Goal: Browse casually: Explore the website without a specific task or goal

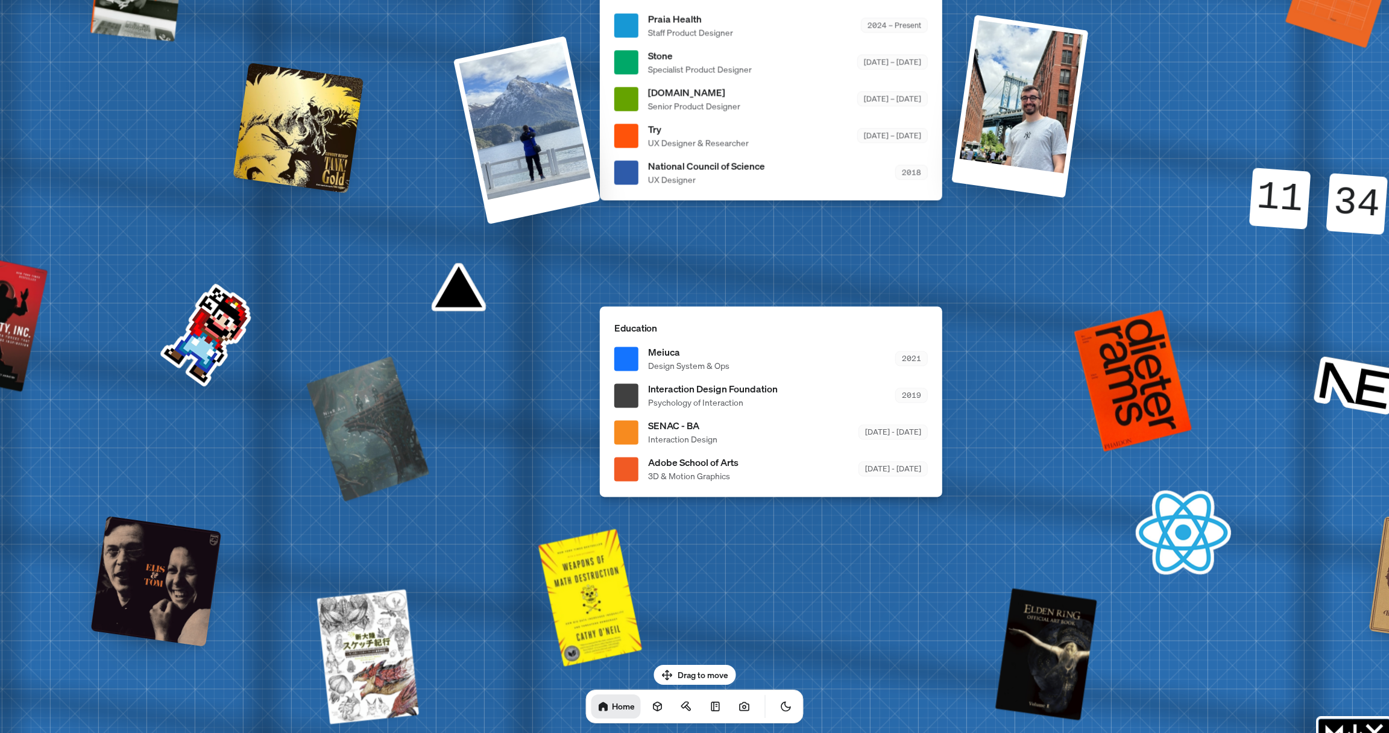
drag, startPoint x: 863, startPoint y: 544, endPoint x: 1244, endPoint y: 685, distance: 406.8
click at [1244, 685] on div "[PERSON_NAME] [PERSON_NAME] Design Engineer Welcome to my space on the internet…" at bounding box center [774, 25] width 1804 height 1579
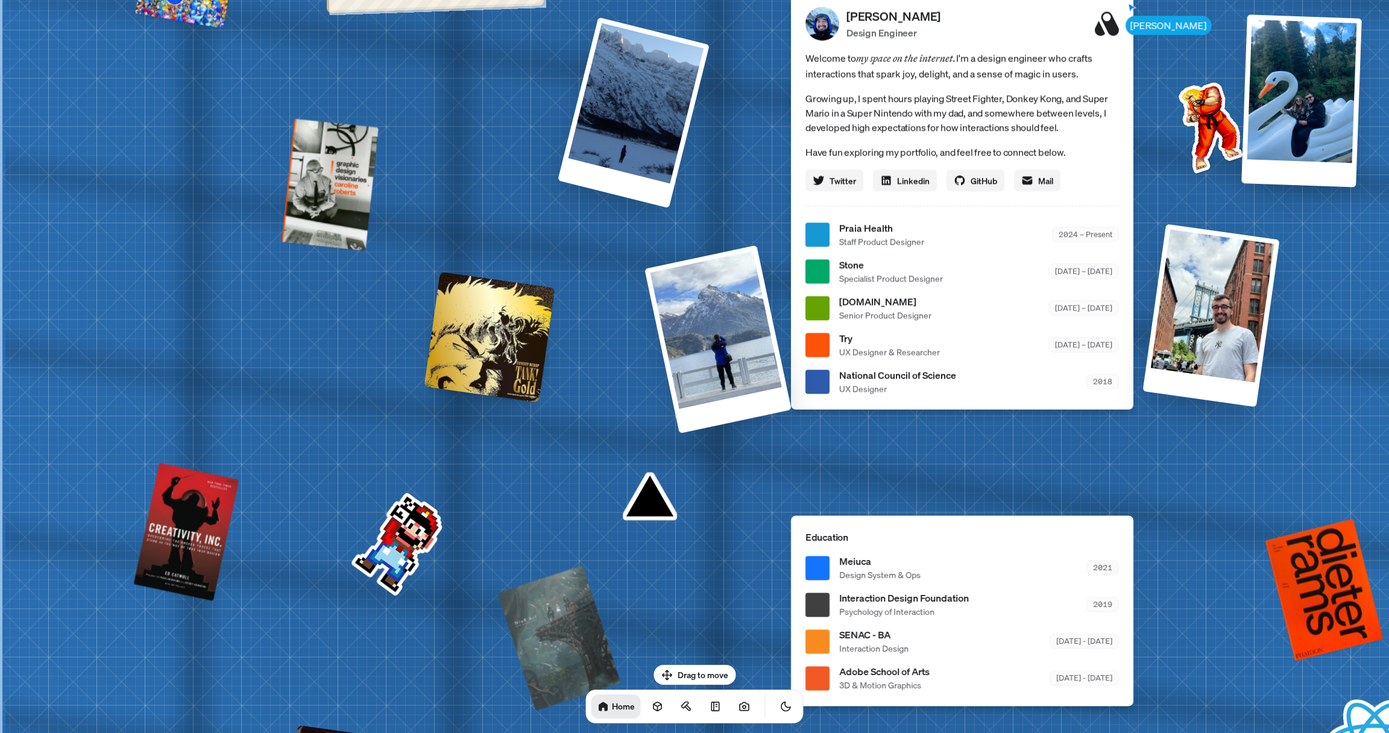
drag, startPoint x: 497, startPoint y: 544, endPoint x: 977, endPoint y: 732, distance: 515.0
click at [977, 732] on div "[PERSON_NAME] [PERSON_NAME] Design Engineer Welcome to my space on the internet…" at bounding box center [965, 234] width 1804 height 1579
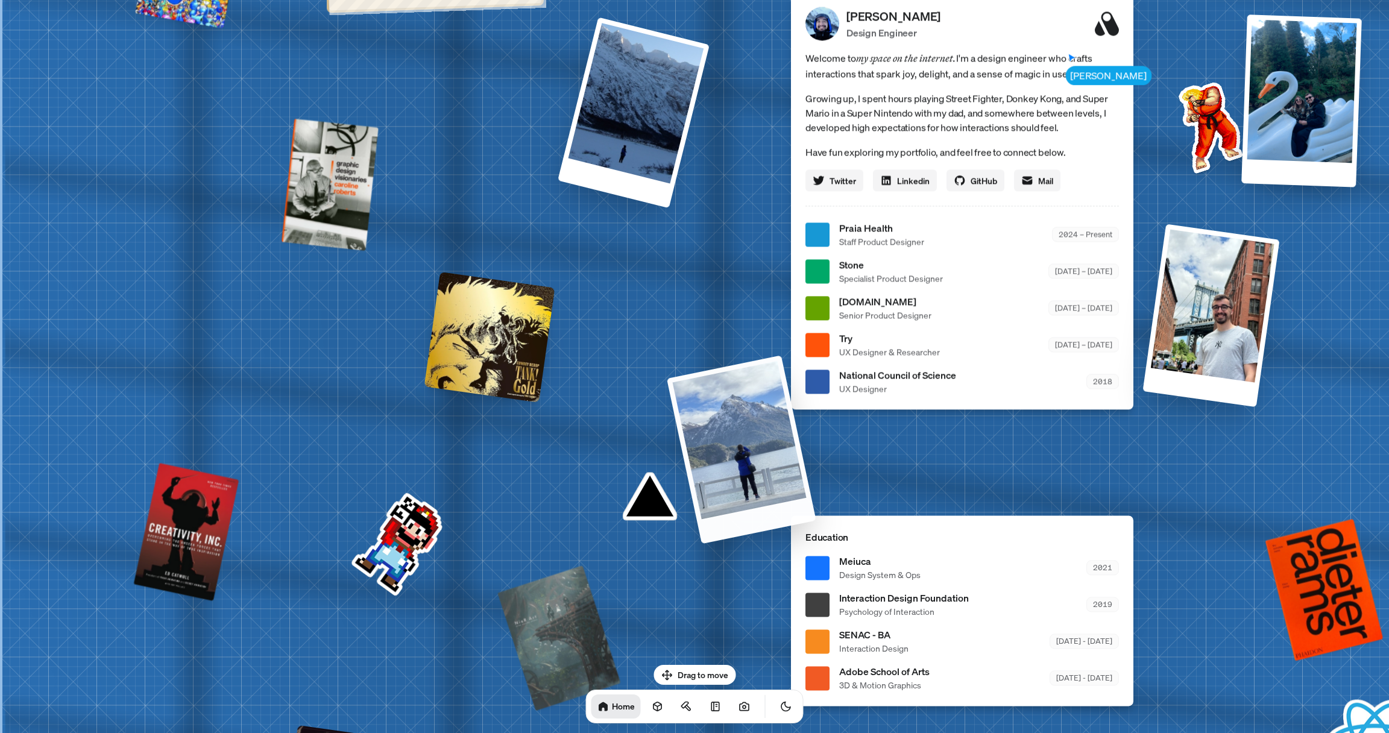
drag, startPoint x: 736, startPoint y: 251, endPoint x: 734, endPoint y: 420, distance: 169.4
click at [734, 420] on div at bounding box center [717, 339] width 147 height 188
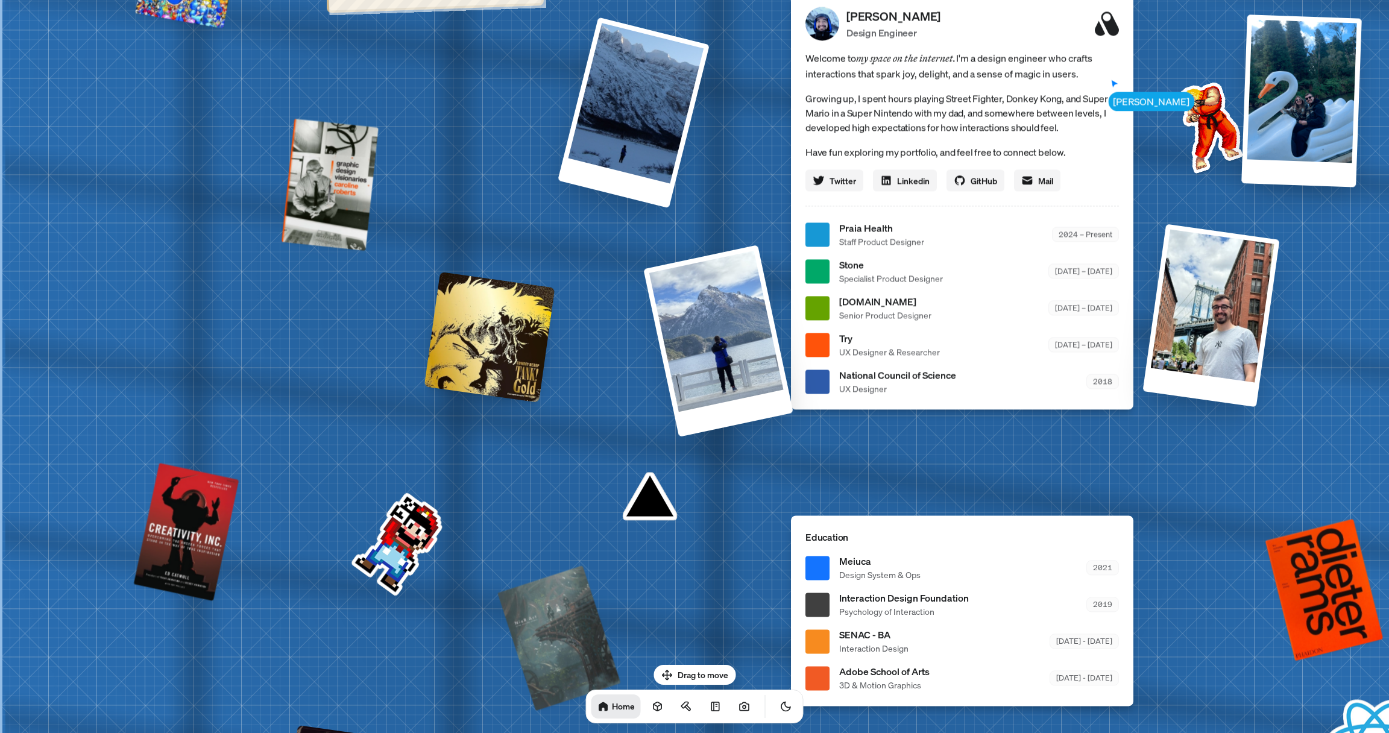
click at [718, 332] on div at bounding box center [718, 341] width 150 height 192
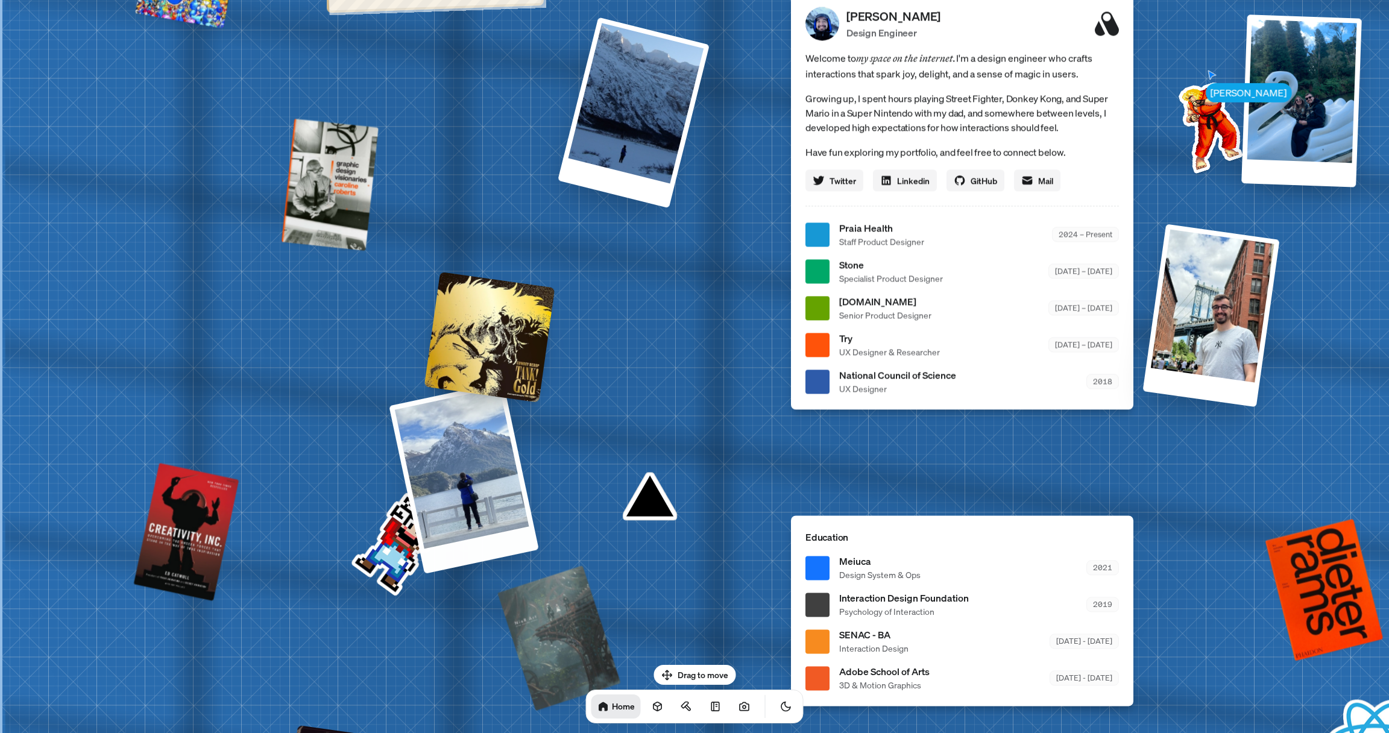
drag, startPoint x: 722, startPoint y: 347, endPoint x: 444, endPoint y: 430, distance: 289.9
click at [444, 430] on div at bounding box center [464, 478] width 150 height 192
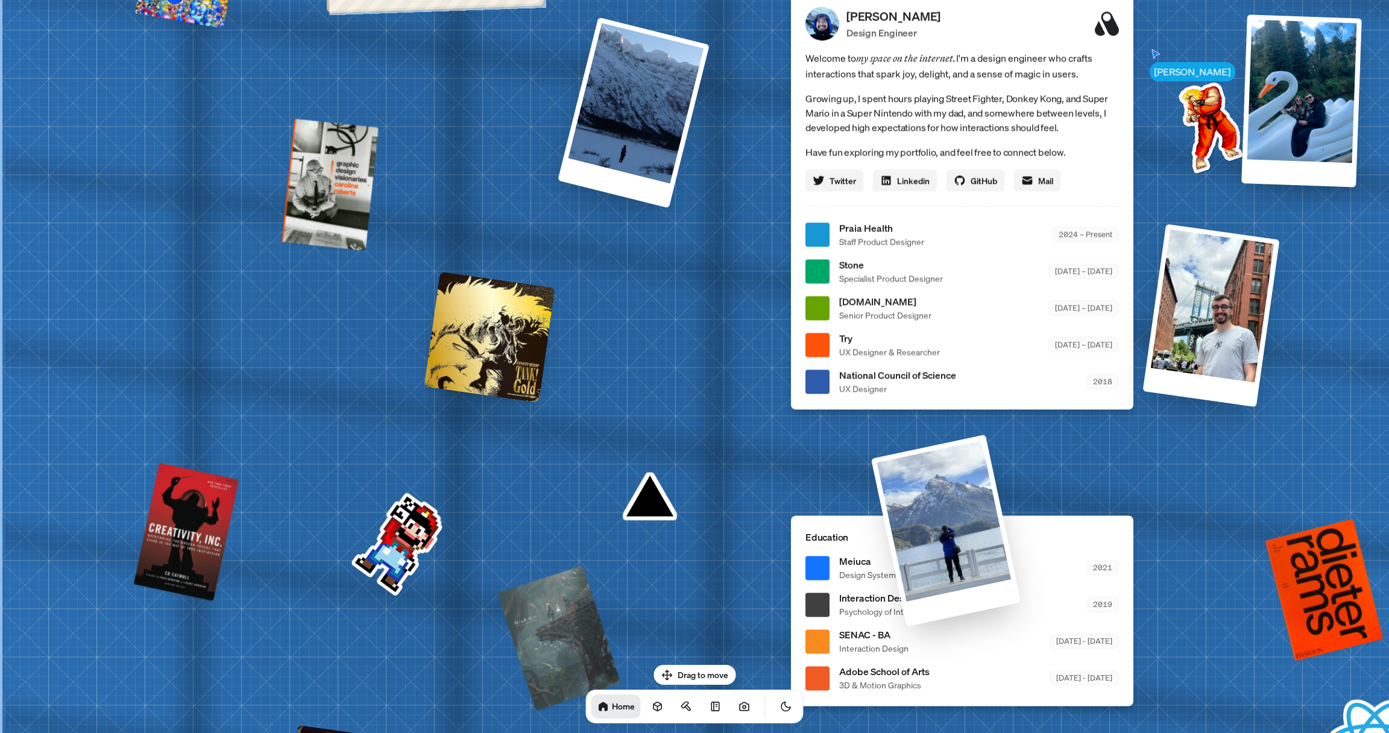
drag, startPoint x: 679, startPoint y: 337, endPoint x: 863, endPoint y: 571, distance: 297.6
click at [863, 571] on div "[PERSON_NAME] [PERSON_NAME] Design Engineer Welcome to my space on the internet…" at bounding box center [965, 234] width 1804 height 1579
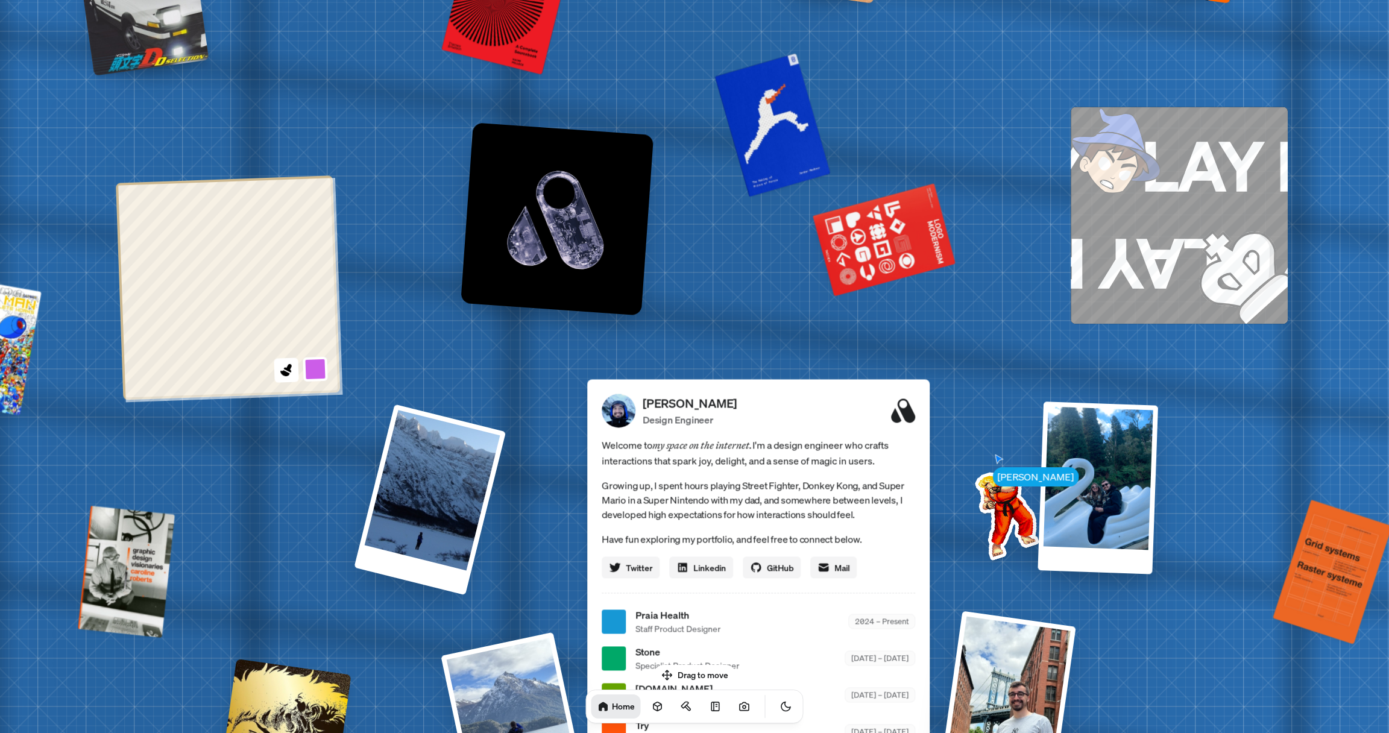
drag, startPoint x: 1205, startPoint y: 540, endPoint x: 992, endPoint y: 511, distance: 214.8
click at [992, 512] on img at bounding box center [1004, 512] width 122 height 122
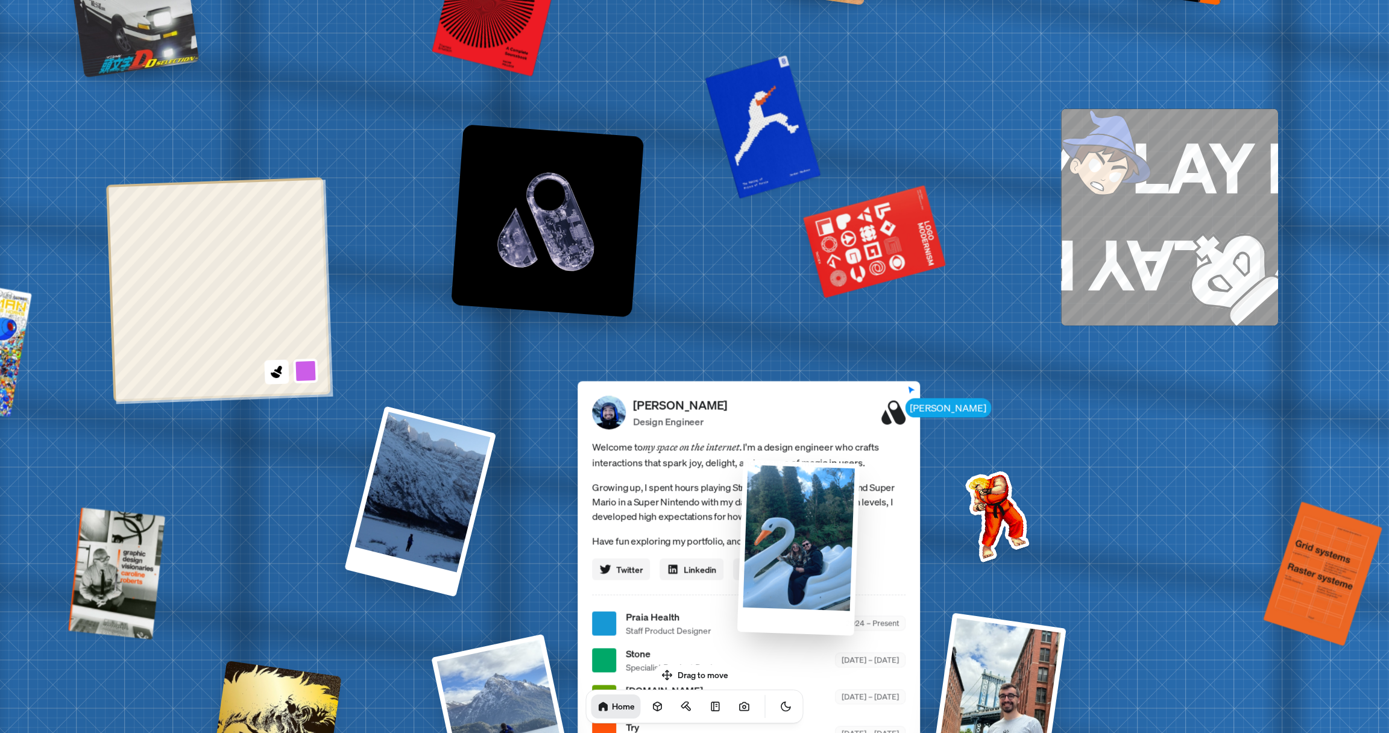
drag, startPoint x: 1109, startPoint y: 497, endPoint x: 821, endPoint y: 565, distance: 295.5
click at [821, 565] on div at bounding box center [798, 548] width 123 height 176
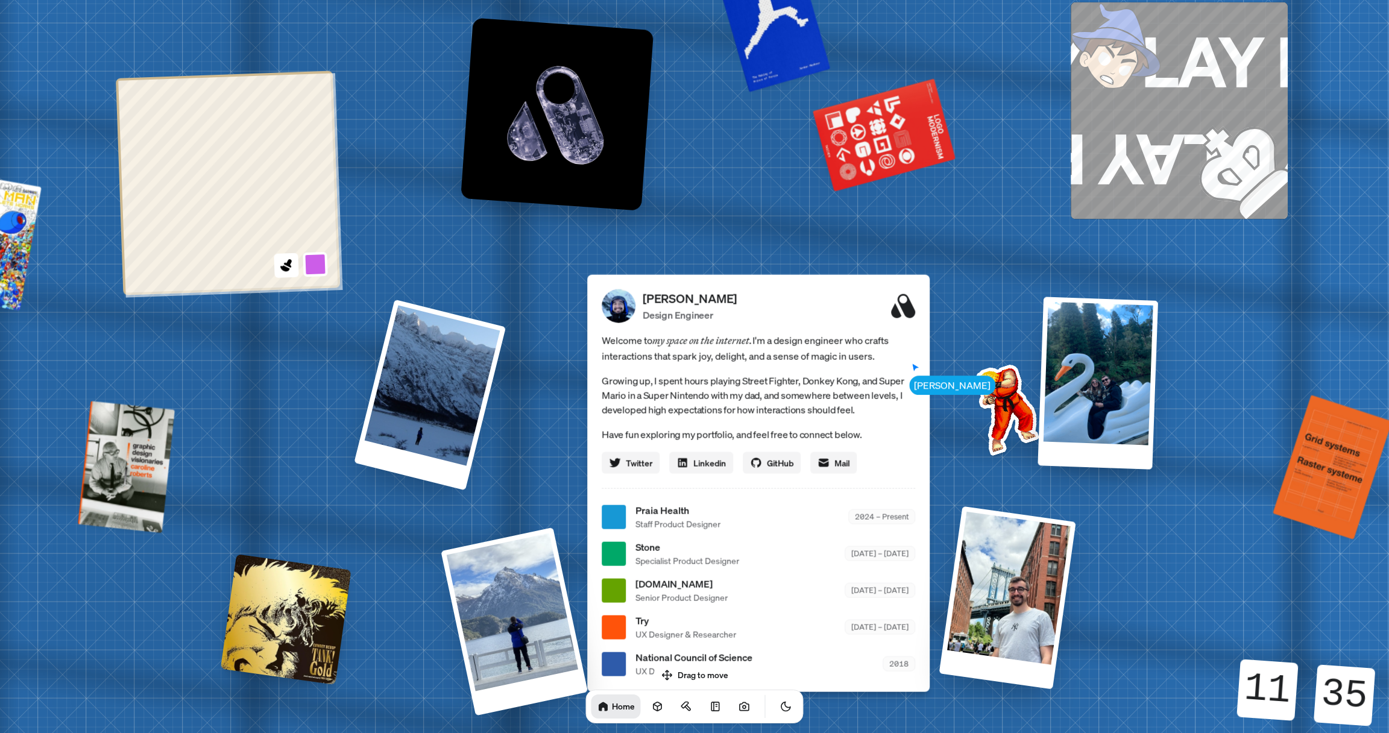
drag, startPoint x: 686, startPoint y: 666, endPoint x: 784, endPoint y: 593, distance: 121.9
click at [784, 0] on body "[PERSON_NAME] [PERSON_NAME] Design Engineer Welcome to my space on the internet…" at bounding box center [694, 0] width 1389 height 0
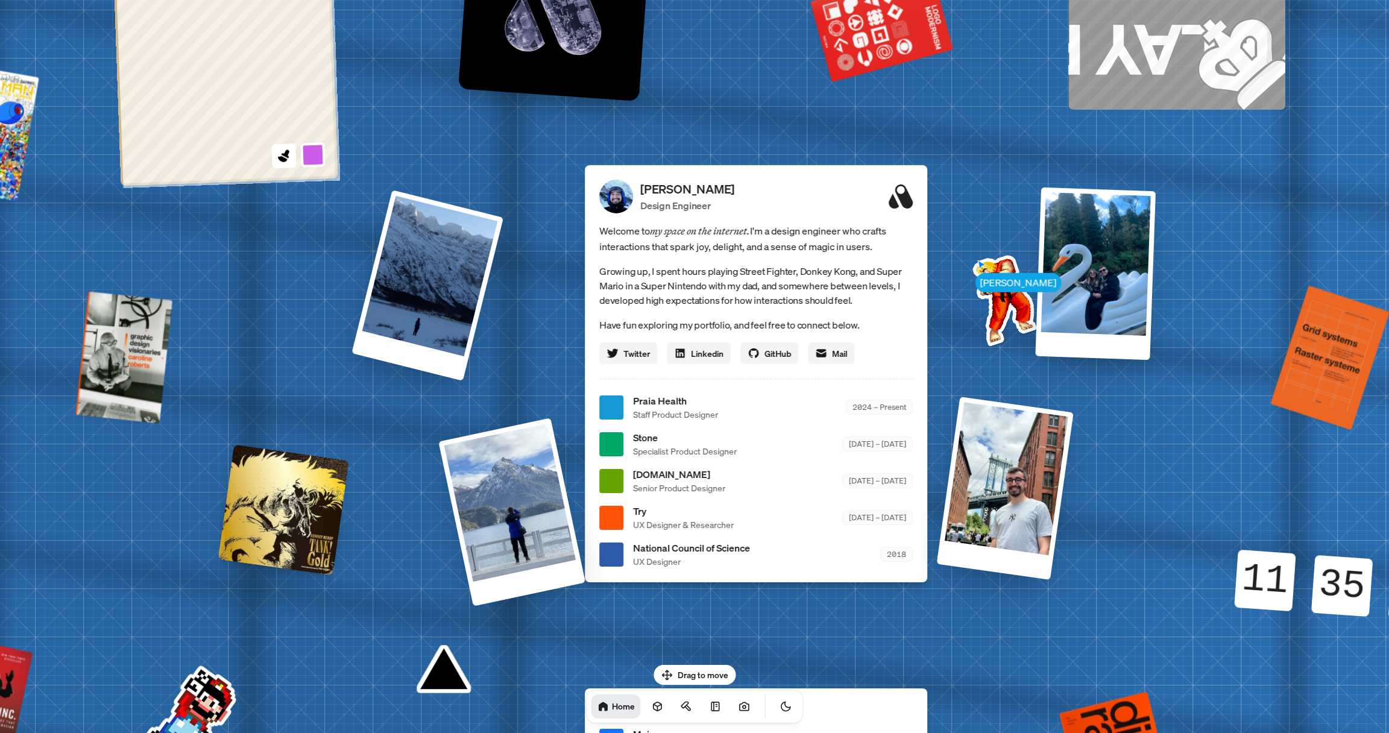
click at [759, 567] on div "National Council of Science UX Designer 2018" at bounding box center [773, 554] width 280 height 27
drag, startPoint x: 612, startPoint y: 407, endPoint x: 772, endPoint y: 407, distance: 159.7
click at [623, 407] on div at bounding box center [611, 407] width 24 height 24
